Goal: Complete application form

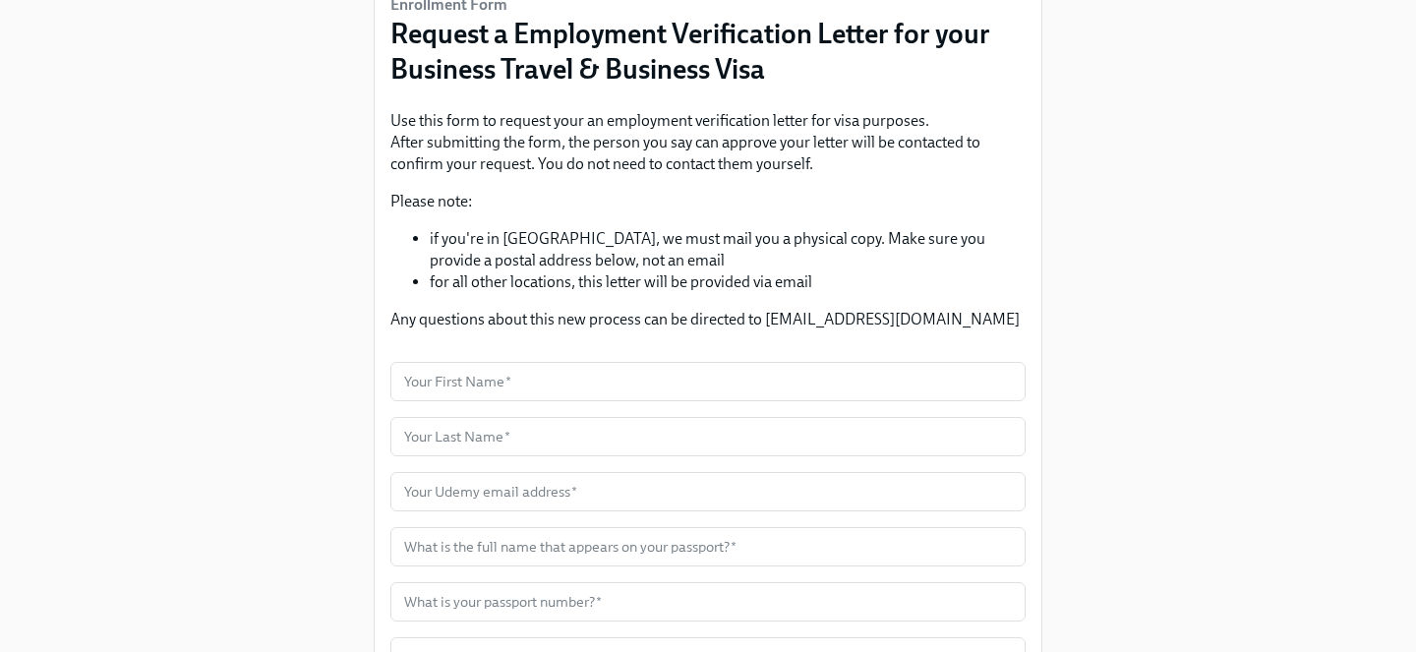
scroll to position [340, 0]
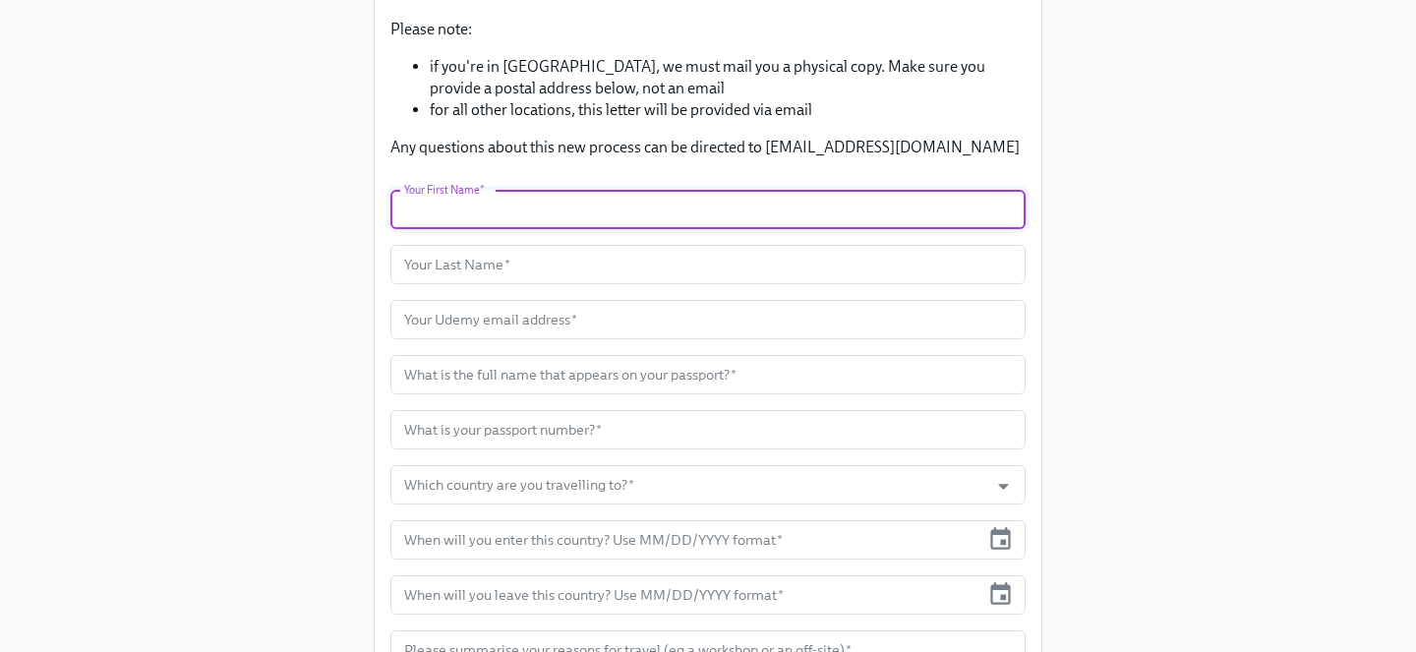
click at [573, 214] on input "text" at bounding box center [707, 209] width 635 height 39
type input "Macha"
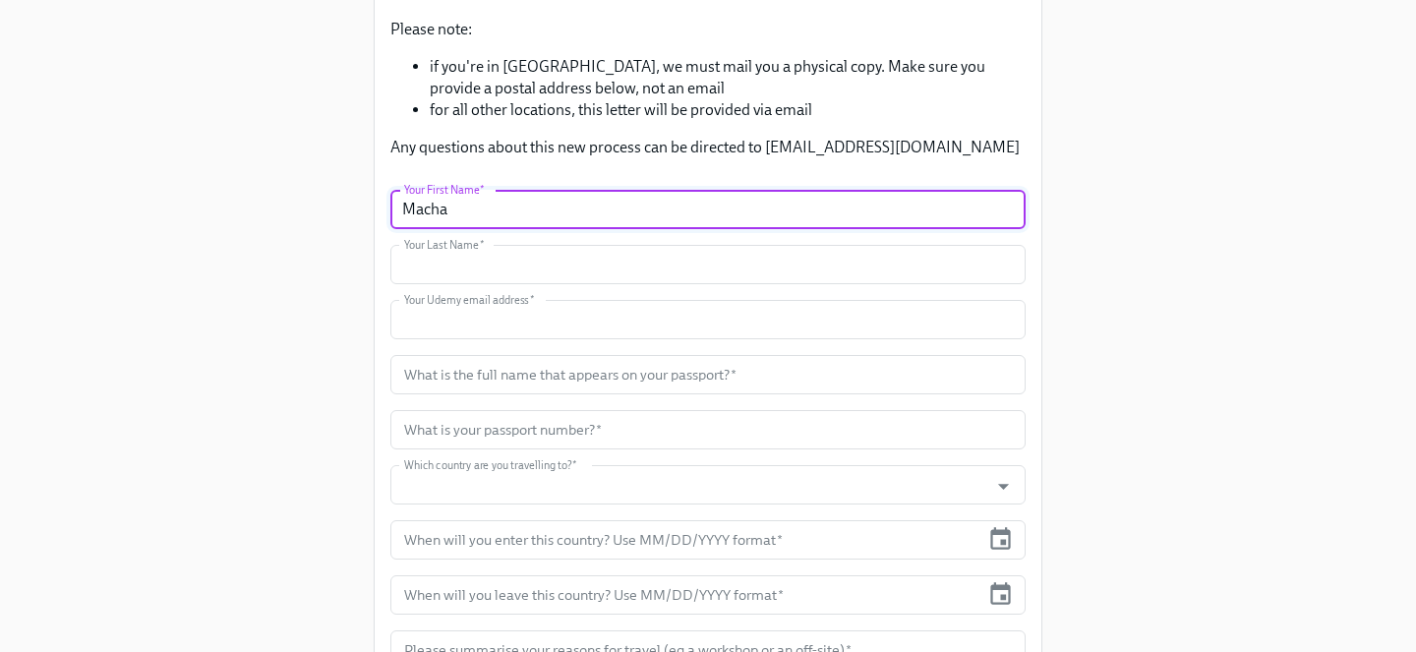
type input "Gebara"
type input "[EMAIL_ADDRESS][DOMAIN_NAME]"
type input "[GEOGRAPHIC_DATA]"
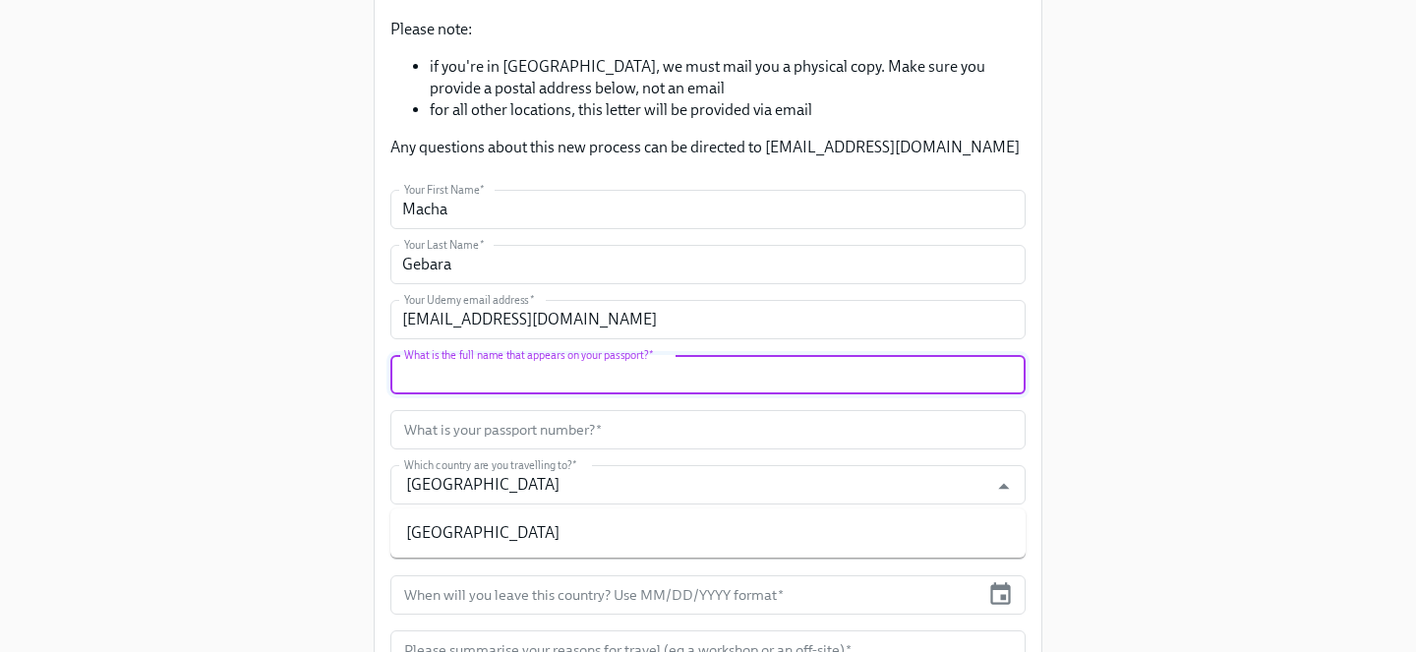
click at [578, 383] on input "text" at bounding box center [707, 374] width 635 height 39
type input "[PERSON_NAME] [PERSON_NAME]"
click at [1116, 415] on div "Enrollment Form Request a Employment Verification Letter for your Business Trav…" at bounding box center [707, 264] width 1353 height 1208
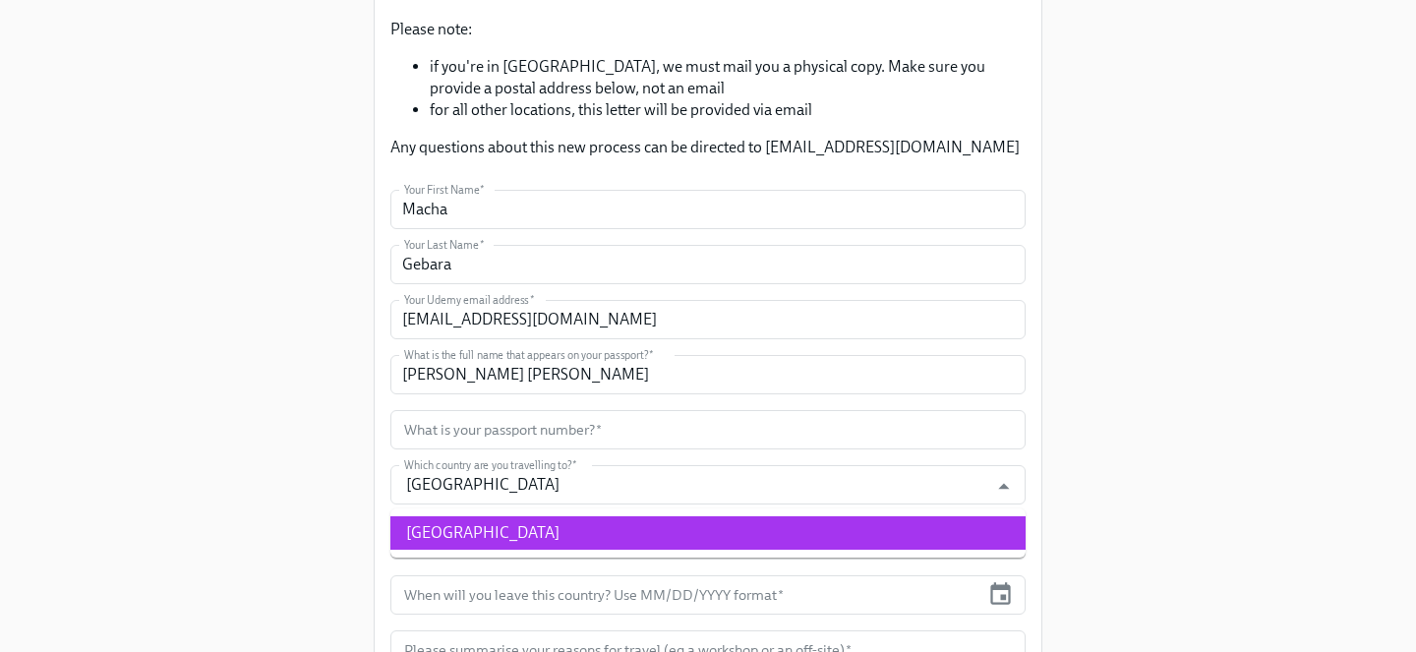
click at [787, 539] on li "[GEOGRAPHIC_DATA]" at bounding box center [707, 532] width 635 height 33
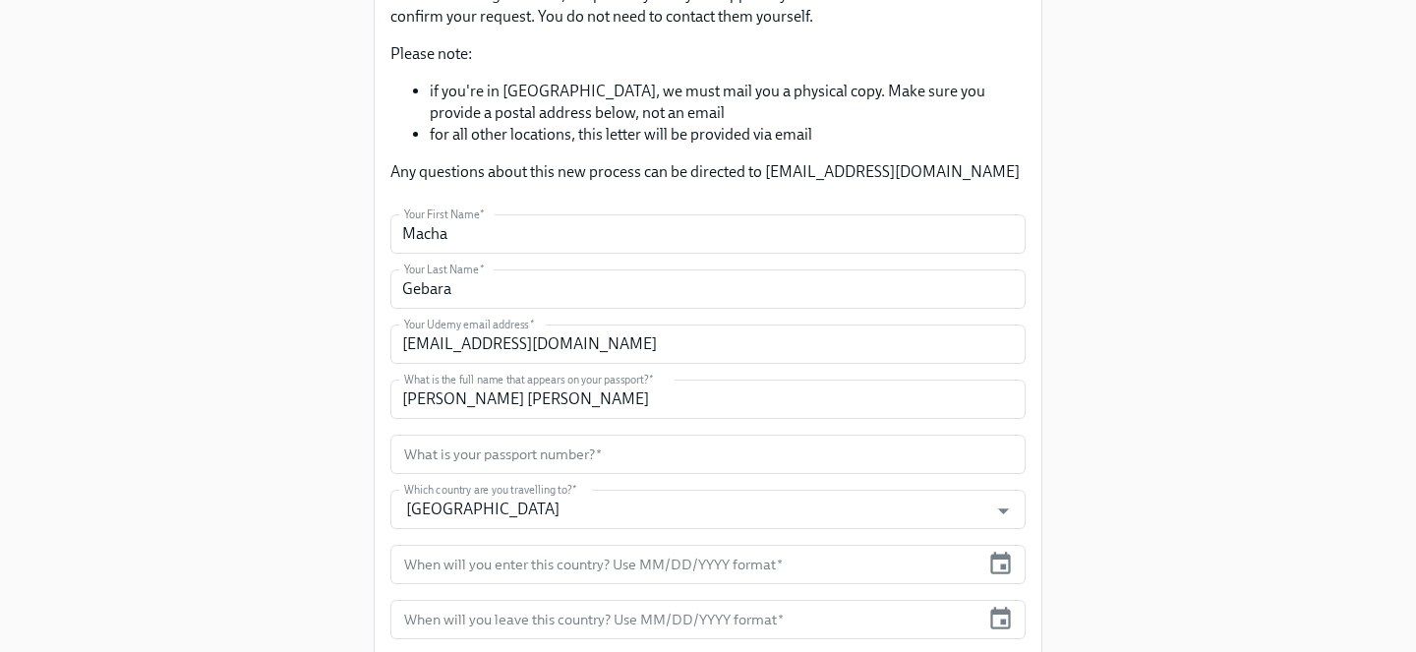
scroll to position [0, 0]
